Goal: Transaction & Acquisition: Purchase product/service

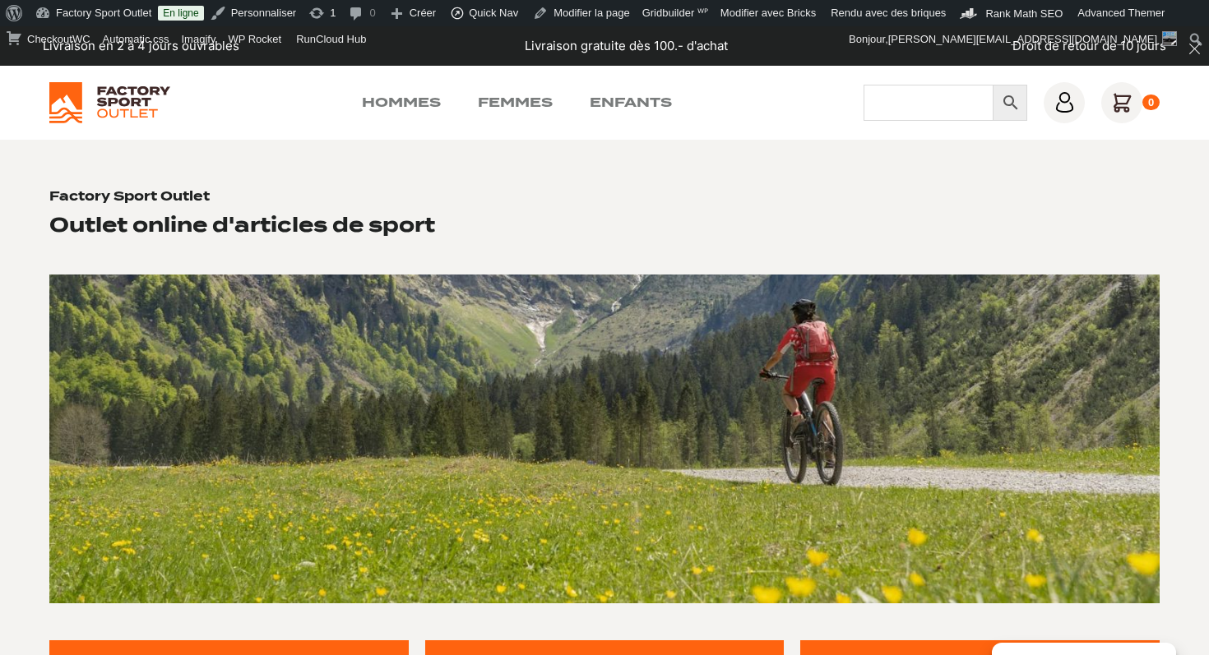
click at [891, 104] on input "Chercher" at bounding box center [928, 103] width 130 height 36
type input "sullen"
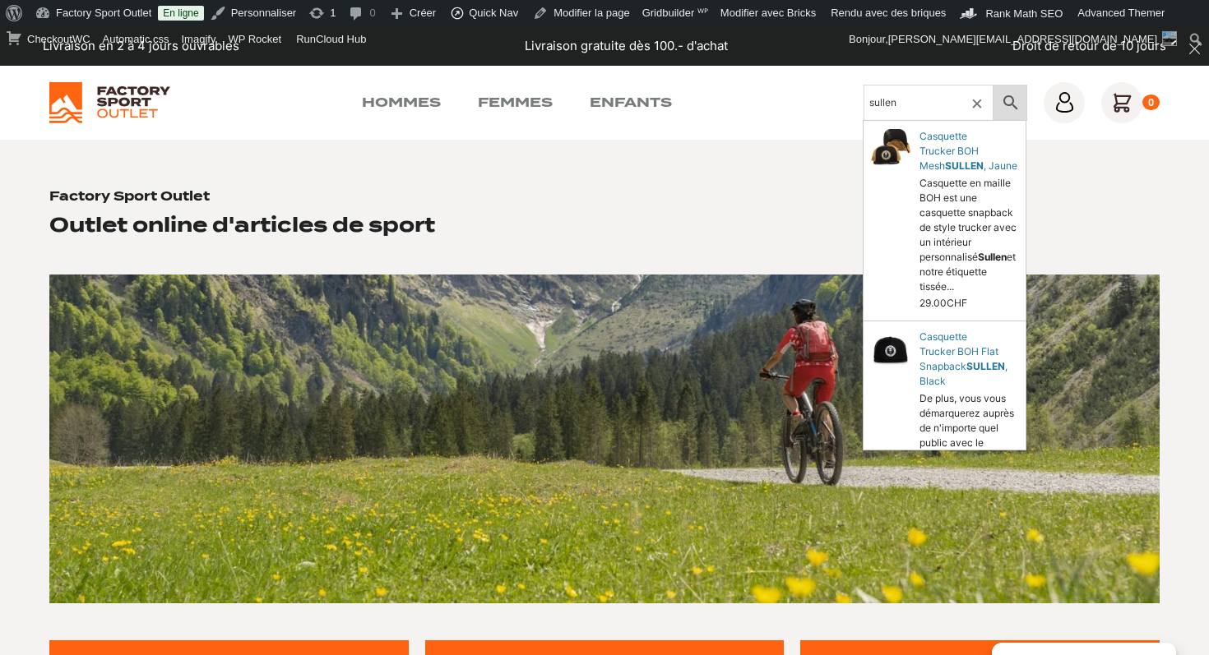
click at [1010, 109] on icon at bounding box center [1010, 103] width 35 height 20
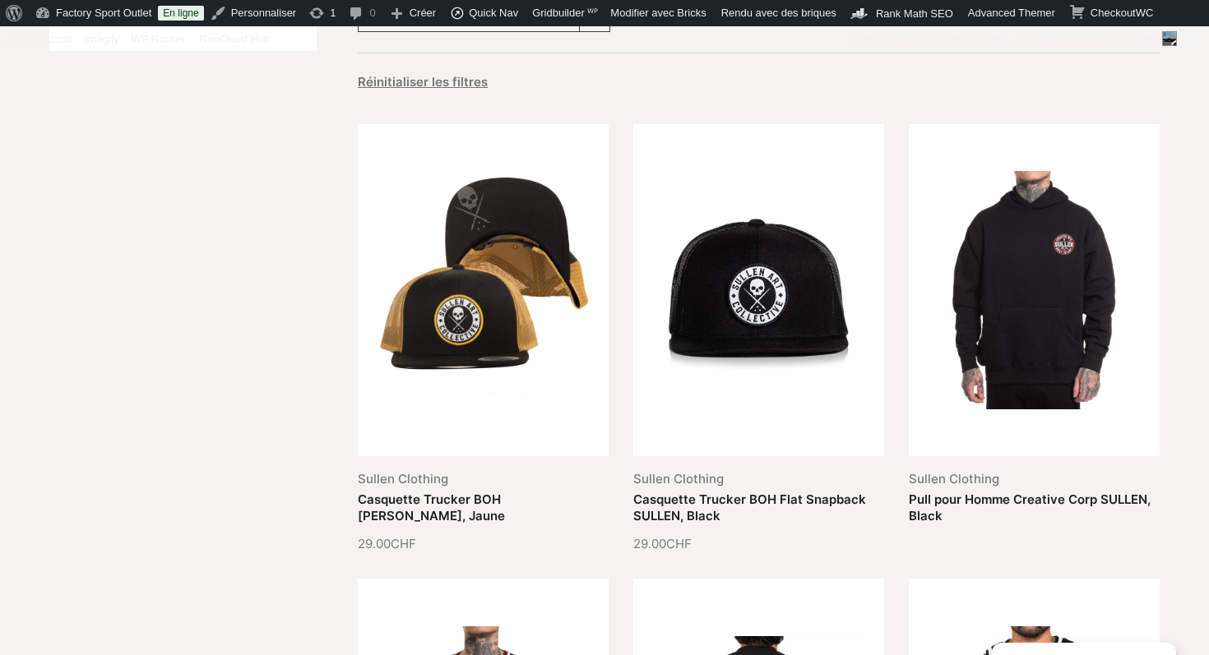
scroll to position [278, 0]
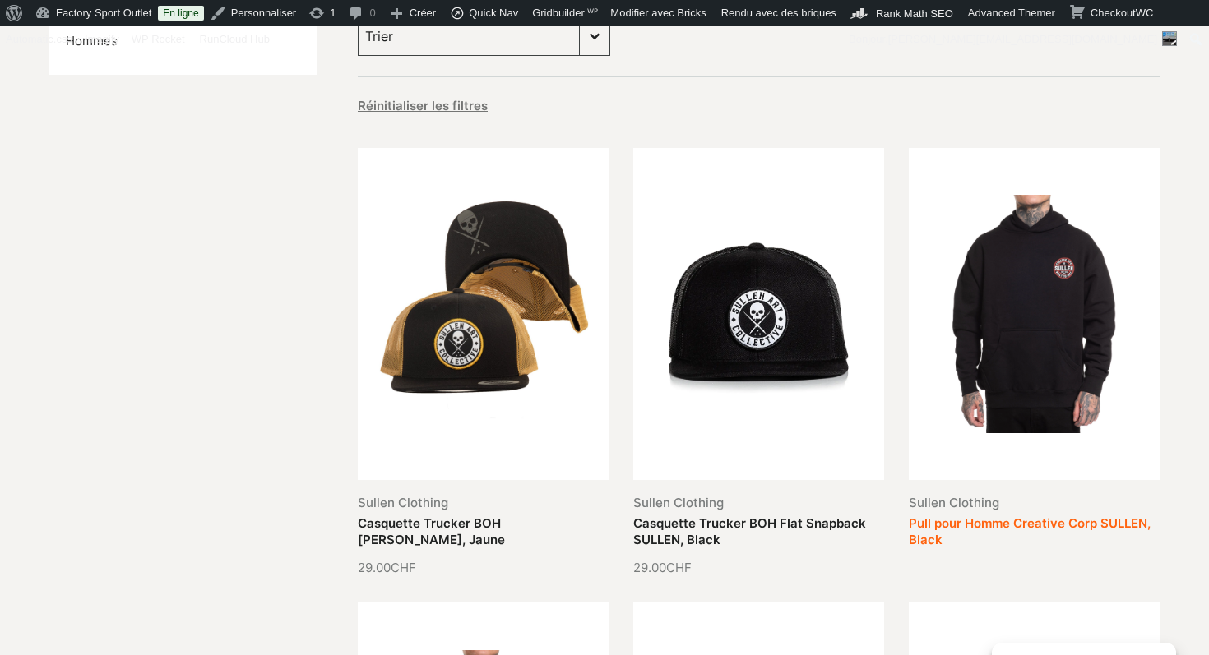
click at [1009, 516] on link "Pull pour Homme Creative Corp SULLEN, Black" at bounding box center [1030, 532] width 242 height 32
